Goal: Task Accomplishment & Management: Use online tool/utility

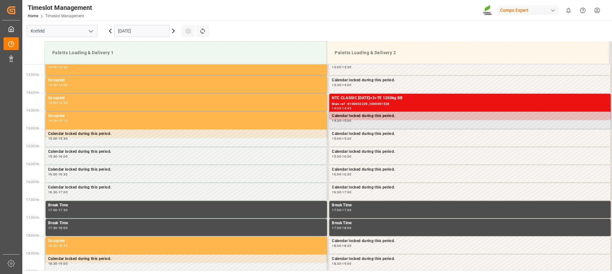
scroll to position [472, 0]
